Goal: Transaction & Acquisition: Purchase product/service

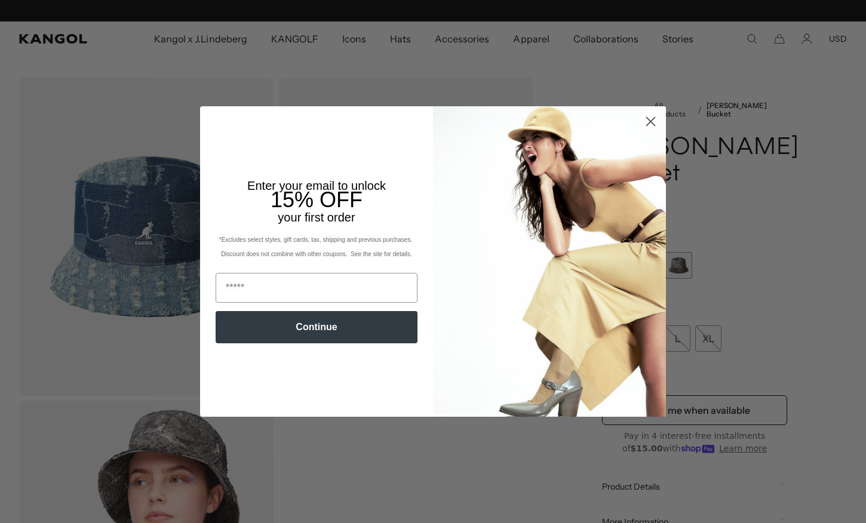
scroll to position [0, 246]
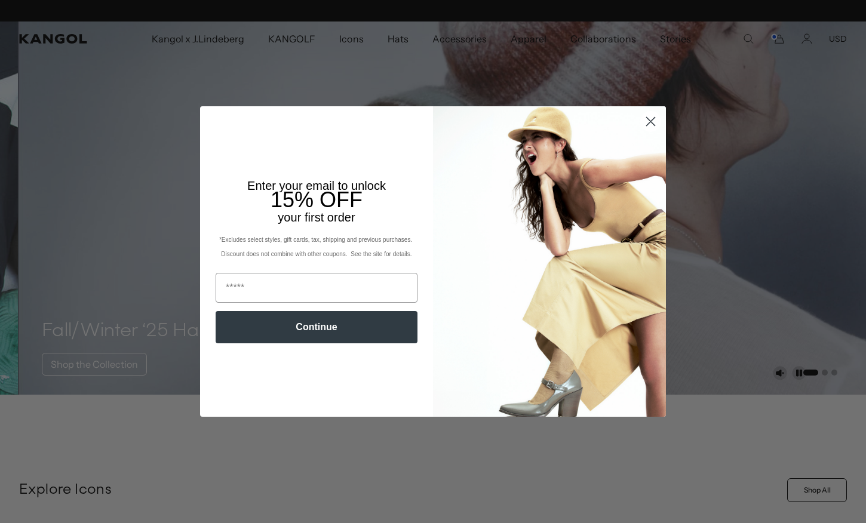
scroll to position [0, 246]
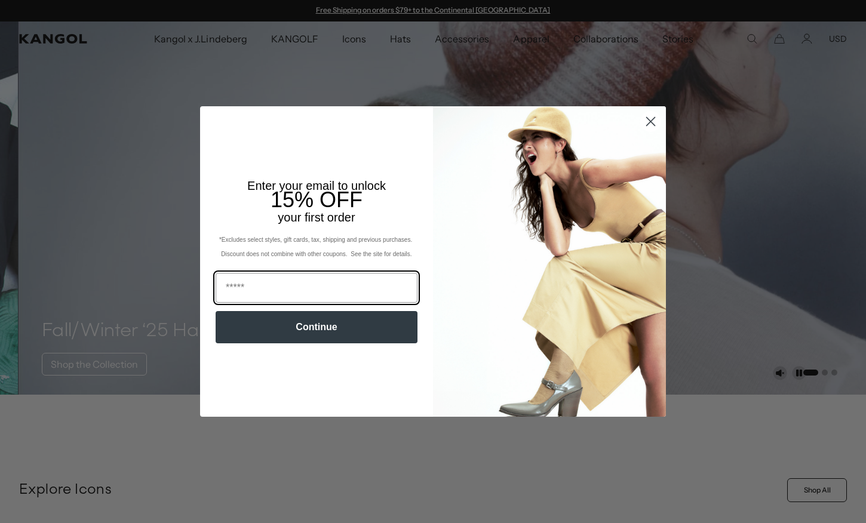
scroll to position [0, 246]
